Goal: Information Seeking & Learning: Learn about a topic

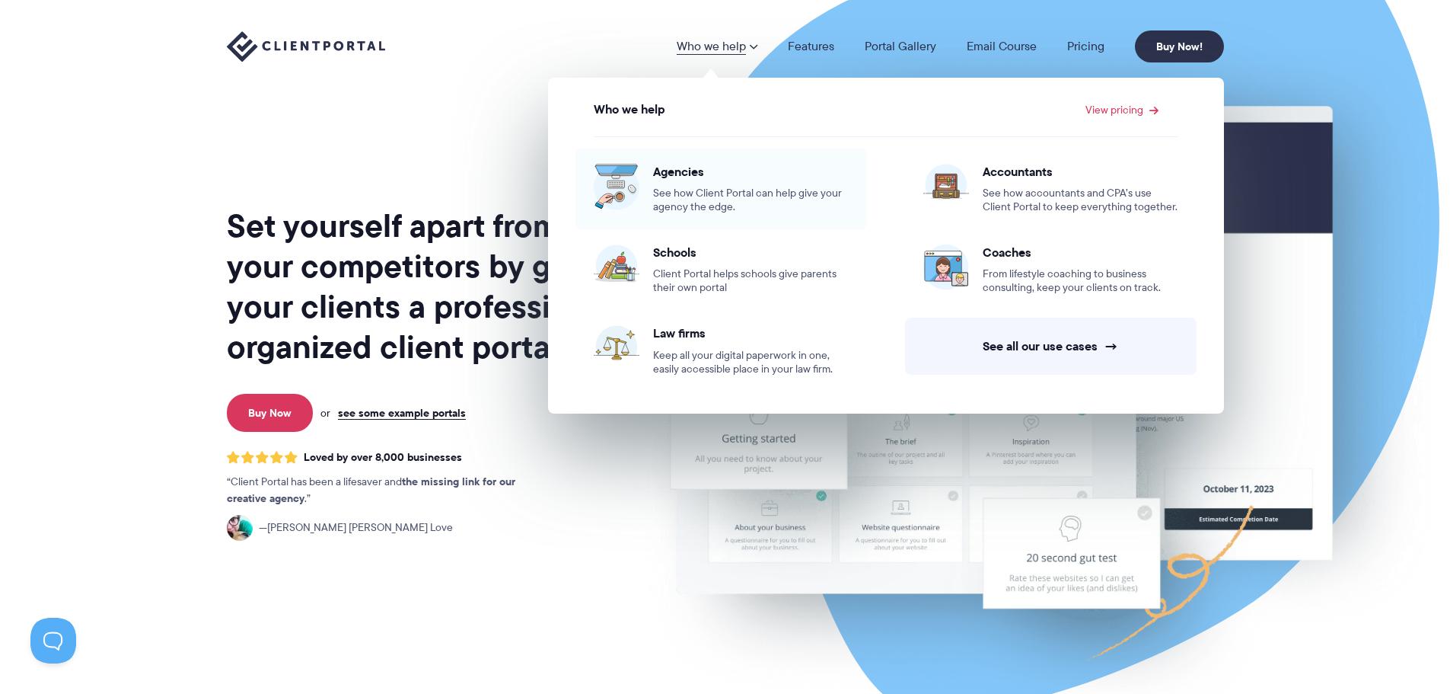
click at [710, 184] on div "Agencies See how Client Portal can help give your agency the edge." at bounding box center [751, 189] width 196 height 50
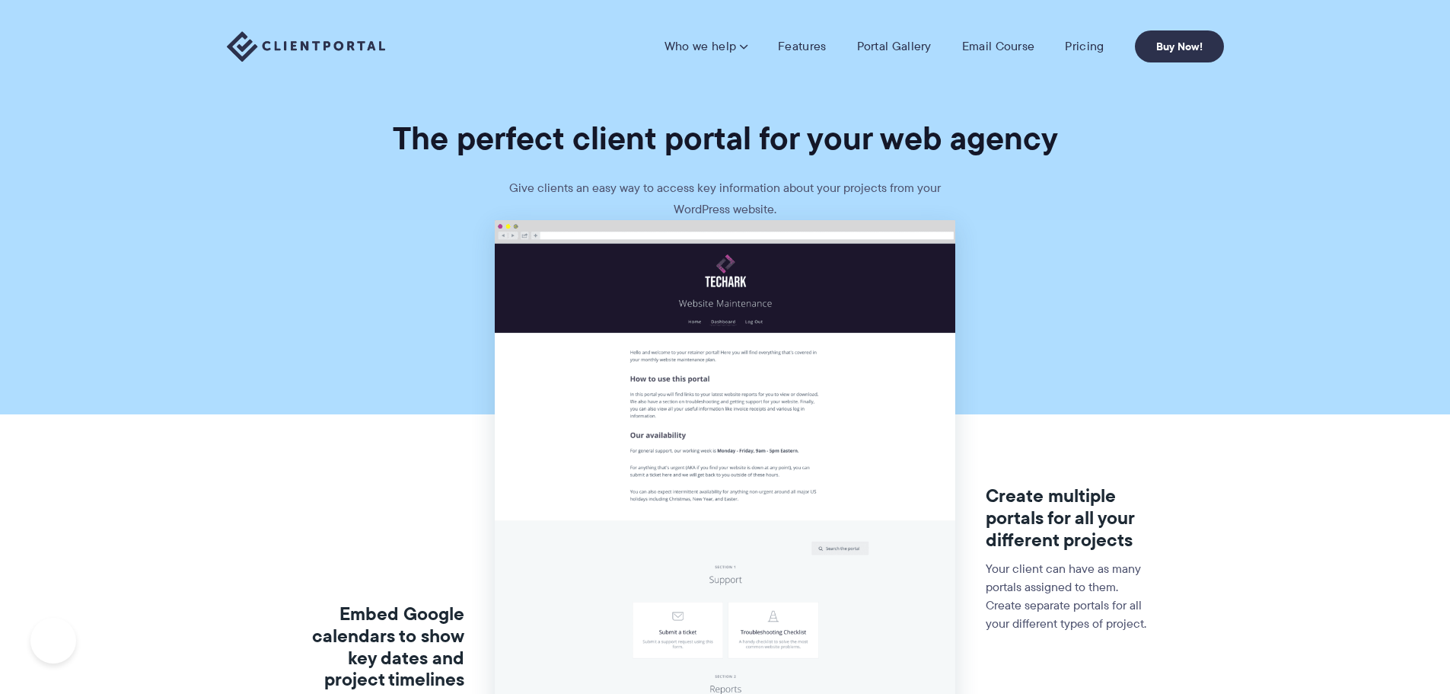
click at [1076, 39] on link "Pricing" at bounding box center [1084, 46] width 39 height 15
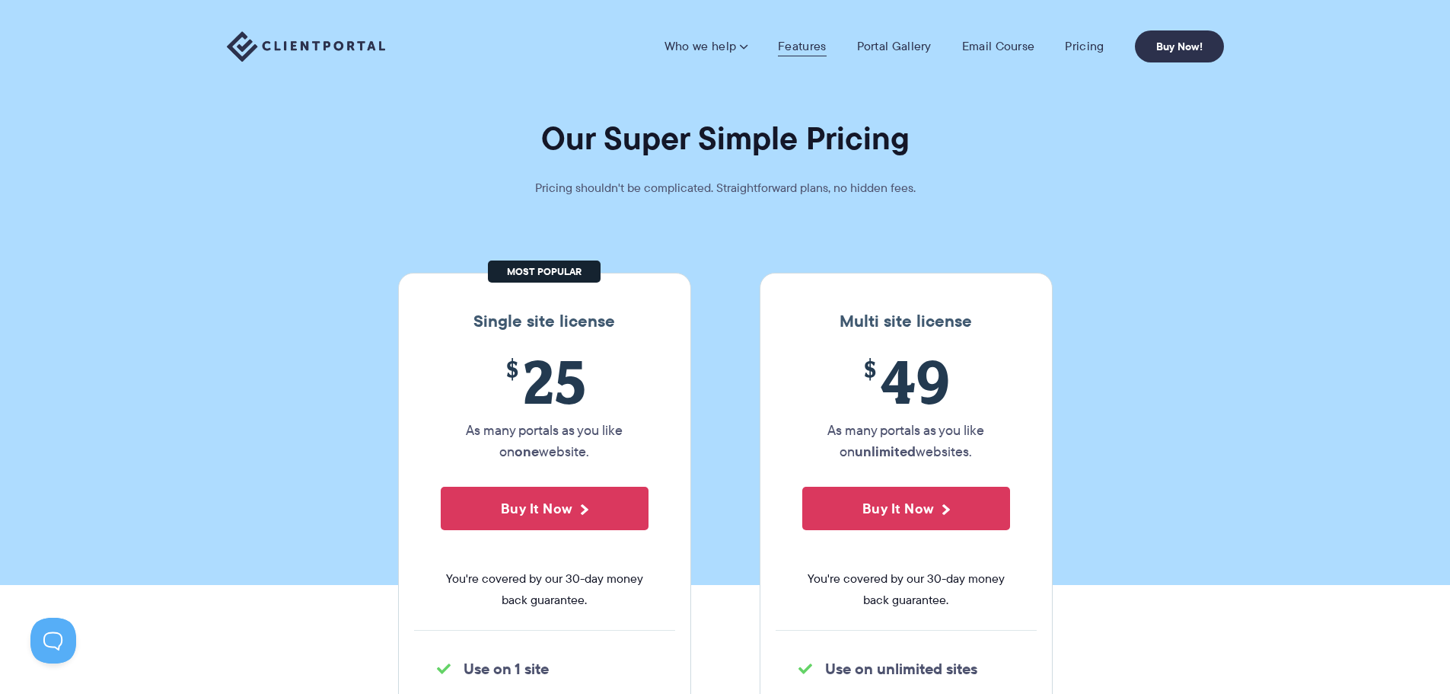
click at [789, 43] on link "Features" at bounding box center [802, 46] width 48 height 15
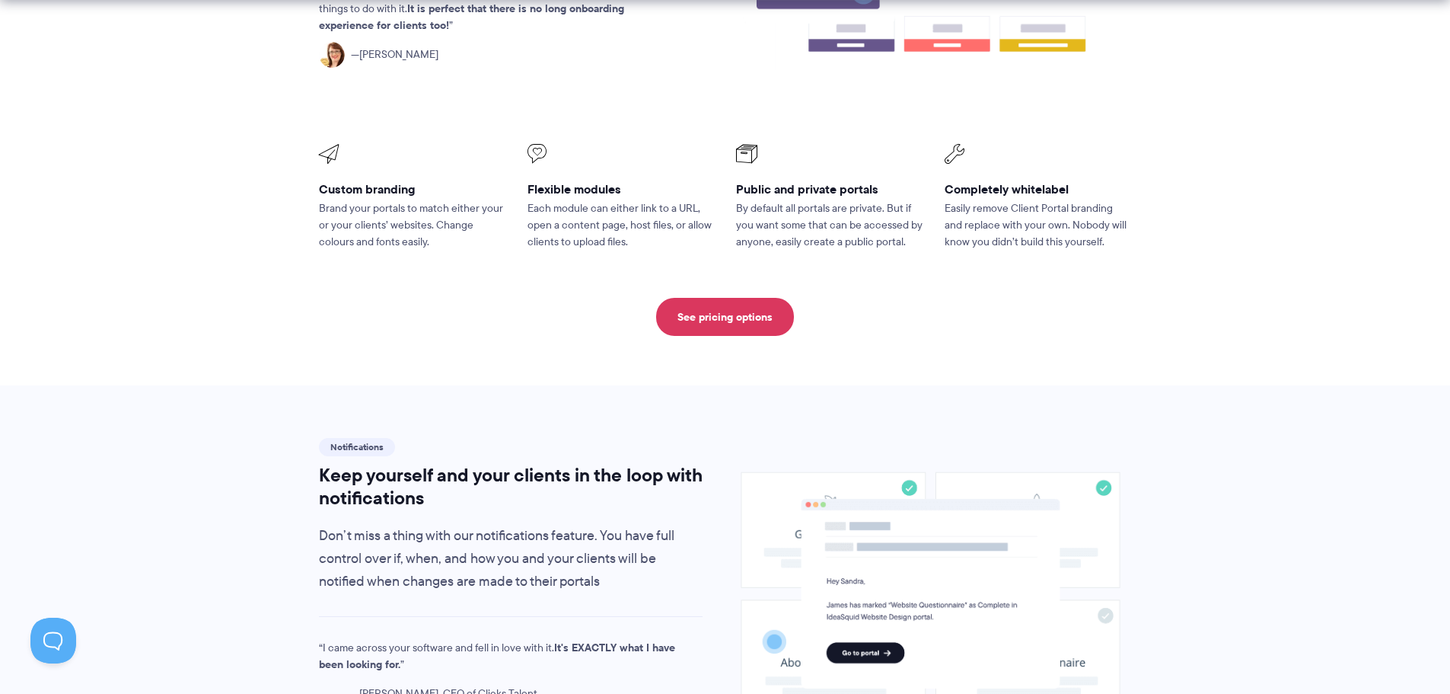
scroll to position [761, 0]
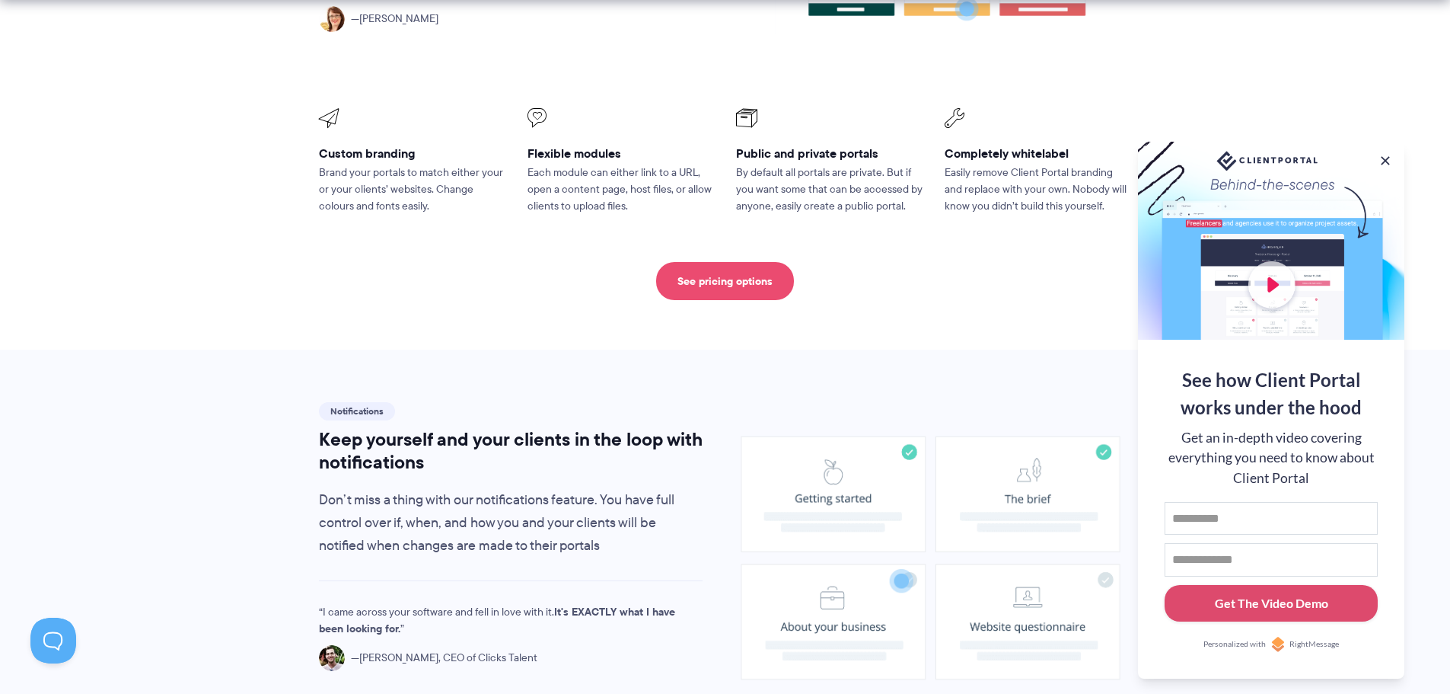
click at [700, 262] on link "See pricing options" at bounding box center [725, 281] width 138 height 38
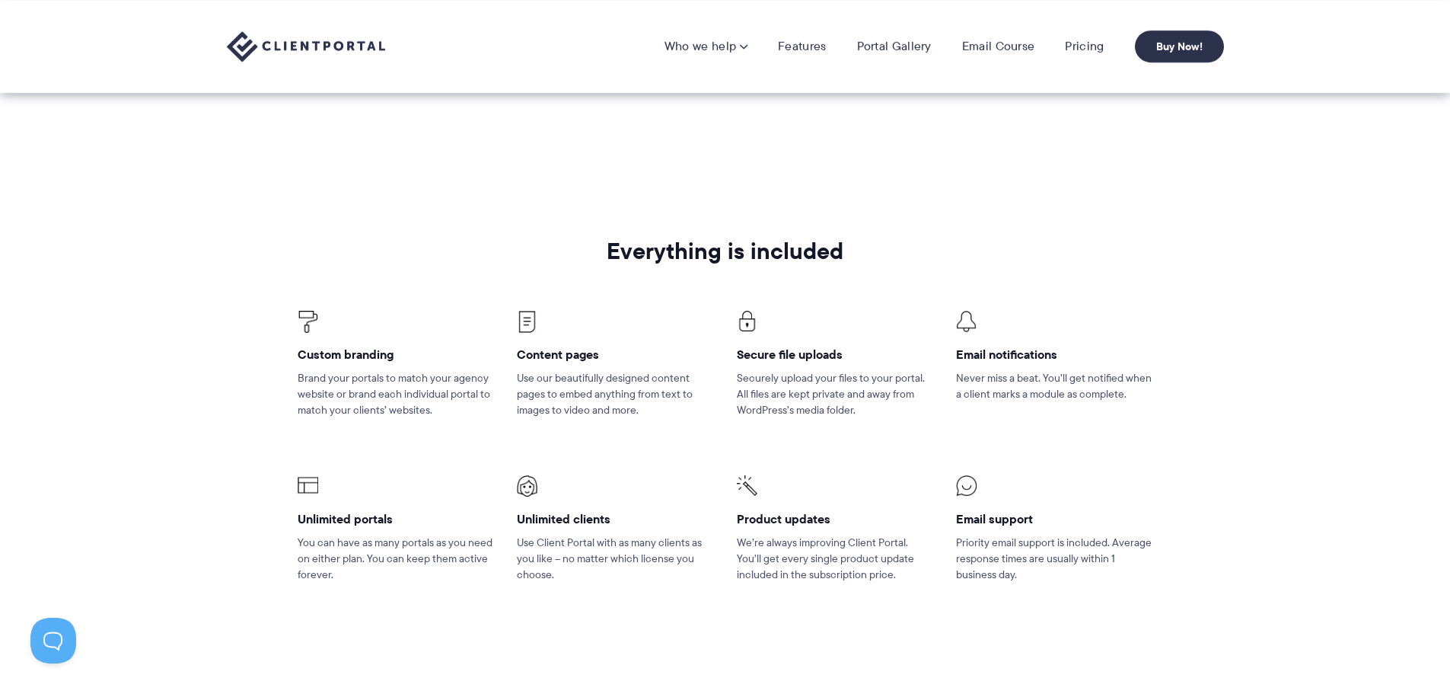
scroll to position [533, 0]
